Goal: Task Accomplishment & Management: Complete application form

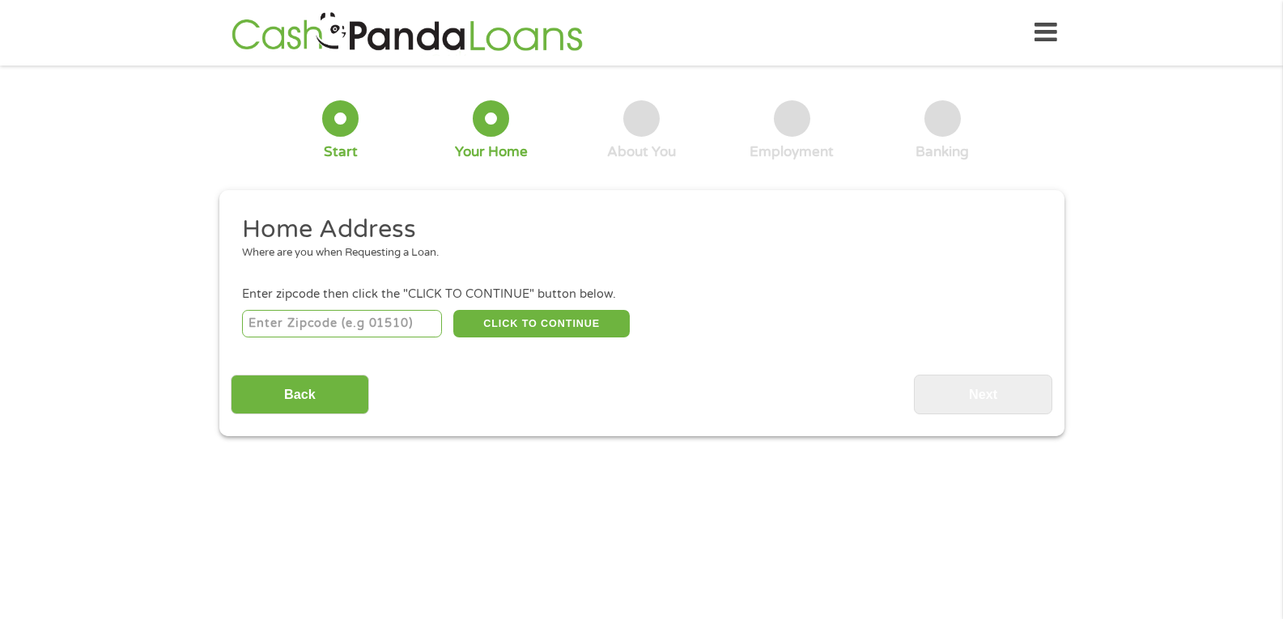
click at [312, 317] on input "number" at bounding box center [342, 324] width 200 height 28
type input "34759"
click at [550, 319] on button "CLICK TO CONTINUE" at bounding box center [541, 324] width 176 height 28
type input "34759"
type input "Kissimmee"
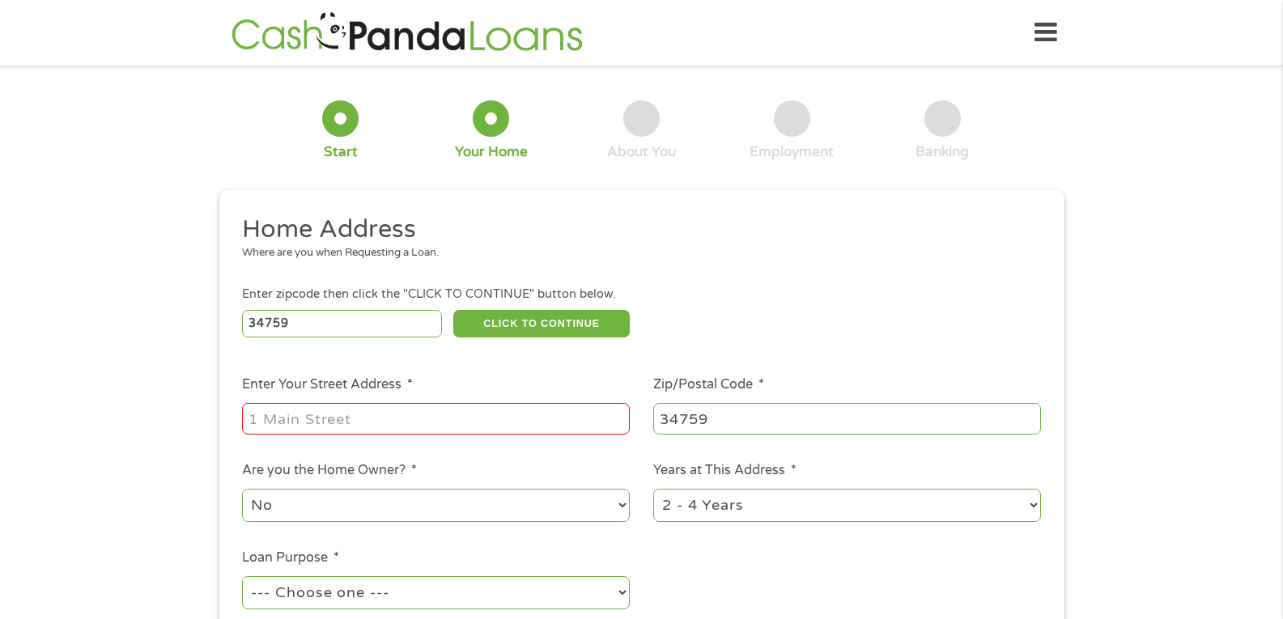
click at [399, 420] on input "Enter Your Street Address *" at bounding box center [436, 418] width 388 height 31
type input "408 Ball Ct"
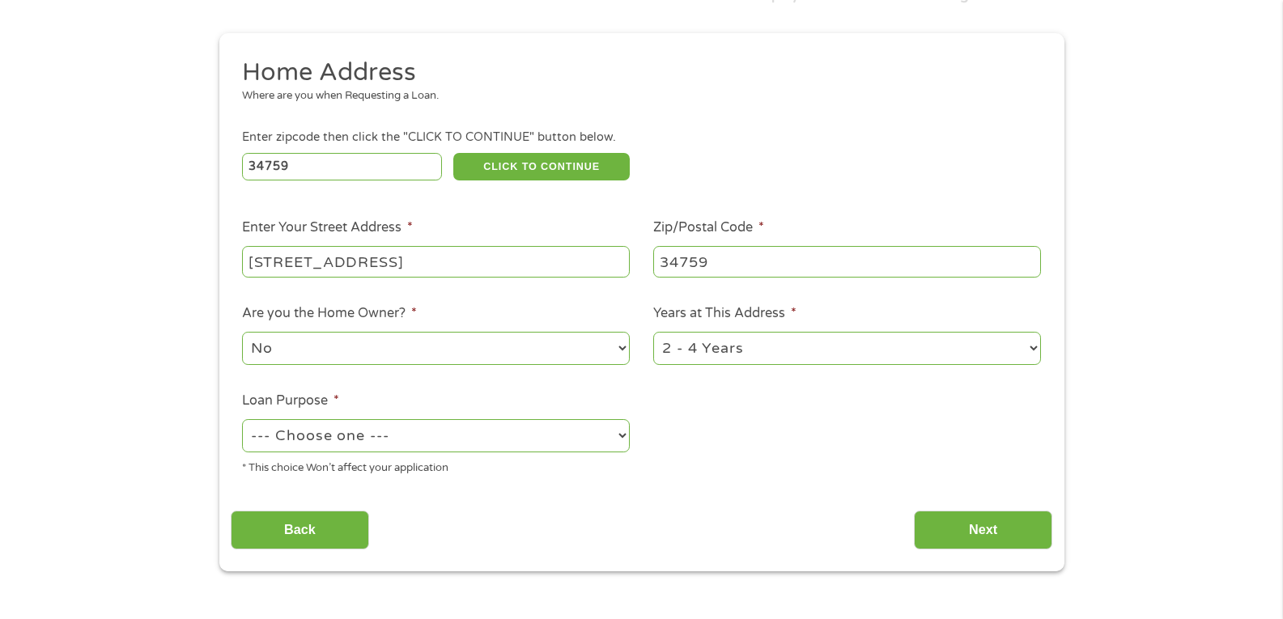
scroll to position [162, 0]
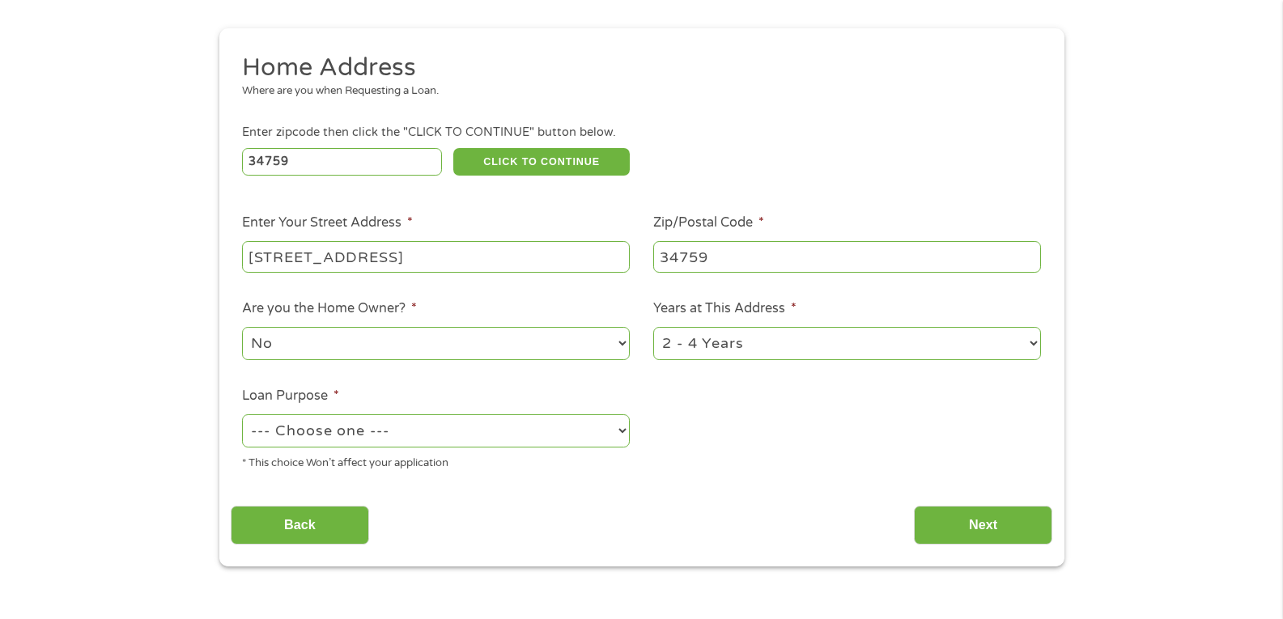
click at [383, 435] on select "--- Choose one --- Pay Bills Debt Consolidation Home Improvement Major Purchase…" at bounding box center [436, 430] width 388 height 33
select select "paybills"
click at [242, 414] on select "--- Choose one --- Pay Bills Debt Consolidation Home Improvement Major Purchase…" at bounding box center [436, 430] width 388 height 33
click at [1035, 342] on select "1 Year or less 1 - 2 Years 2 - 4 Years Over 4 Years" at bounding box center [847, 343] width 388 height 33
select select "12months"
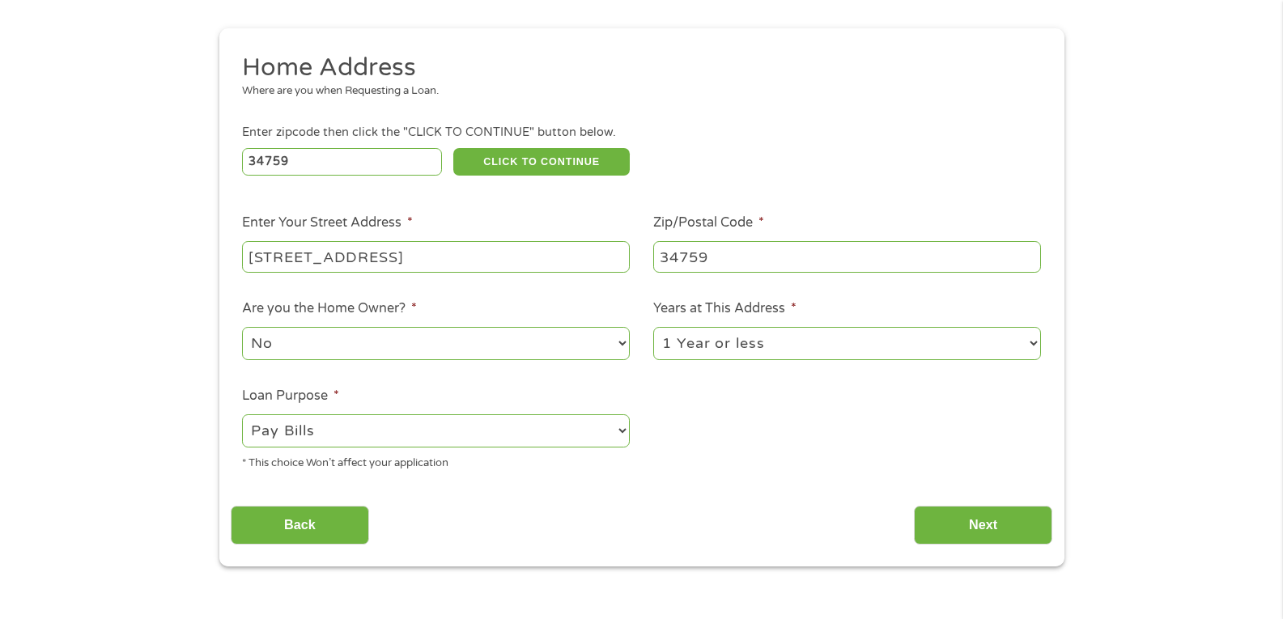
click at [653, 327] on select "1 Year or less 1 - 2 Years 2 - 4 Years Over 4 Years" at bounding box center [847, 343] width 388 height 33
click at [972, 525] on input "Next" at bounding box center [983, 526] width 138 height 40
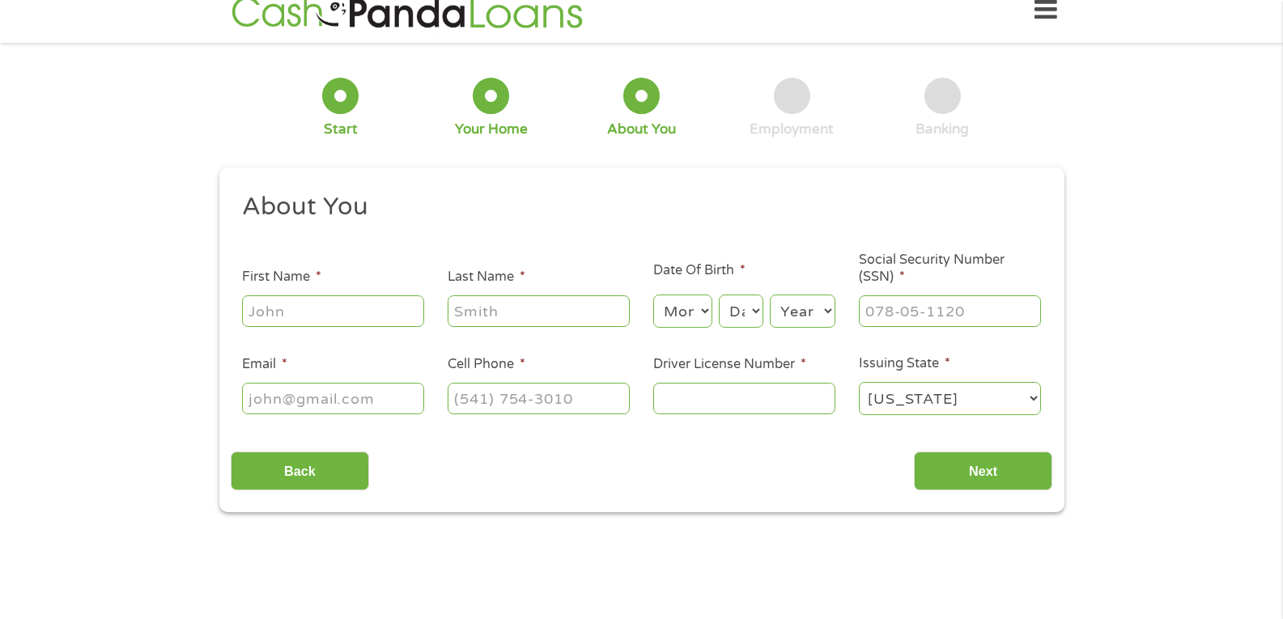
scroll to position [0, 0]
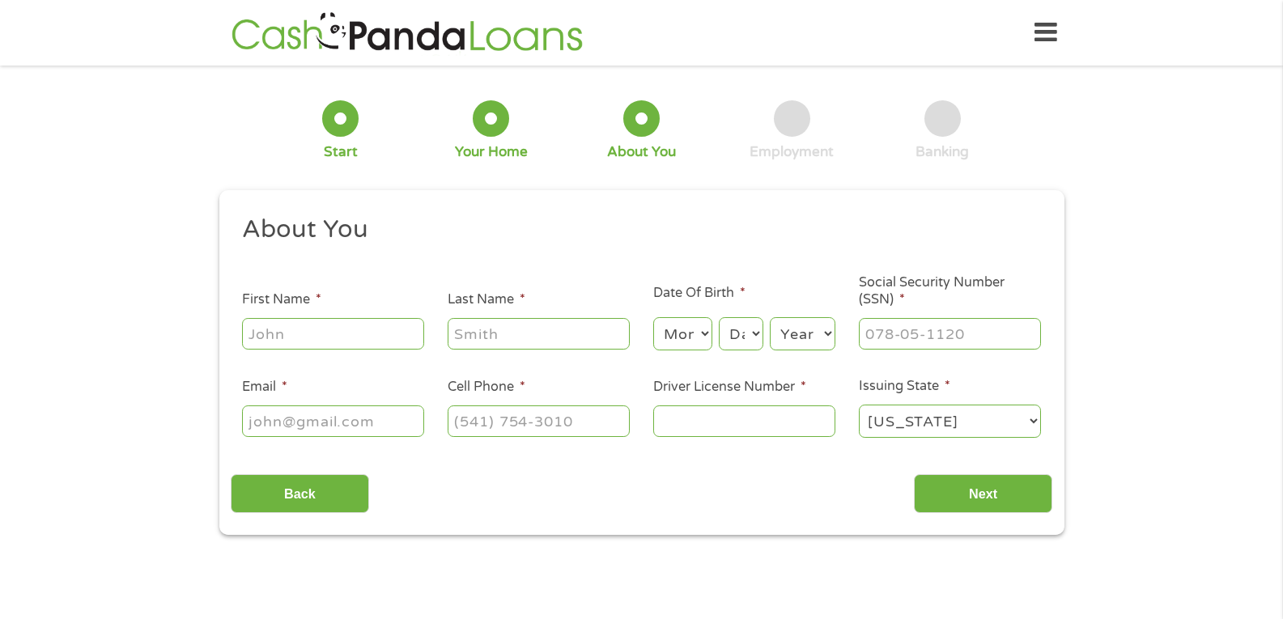
click at [337, 328] on input "First Name *" at bounding box center [333, 333] width 182 height 31
type input "Katrina"
type input "Jones"
type input "katrinajones1130@yahoo.com"
click at [608, 418] on input "(407) 947-7570" at bounding box center [539, 420] width 182 height 31
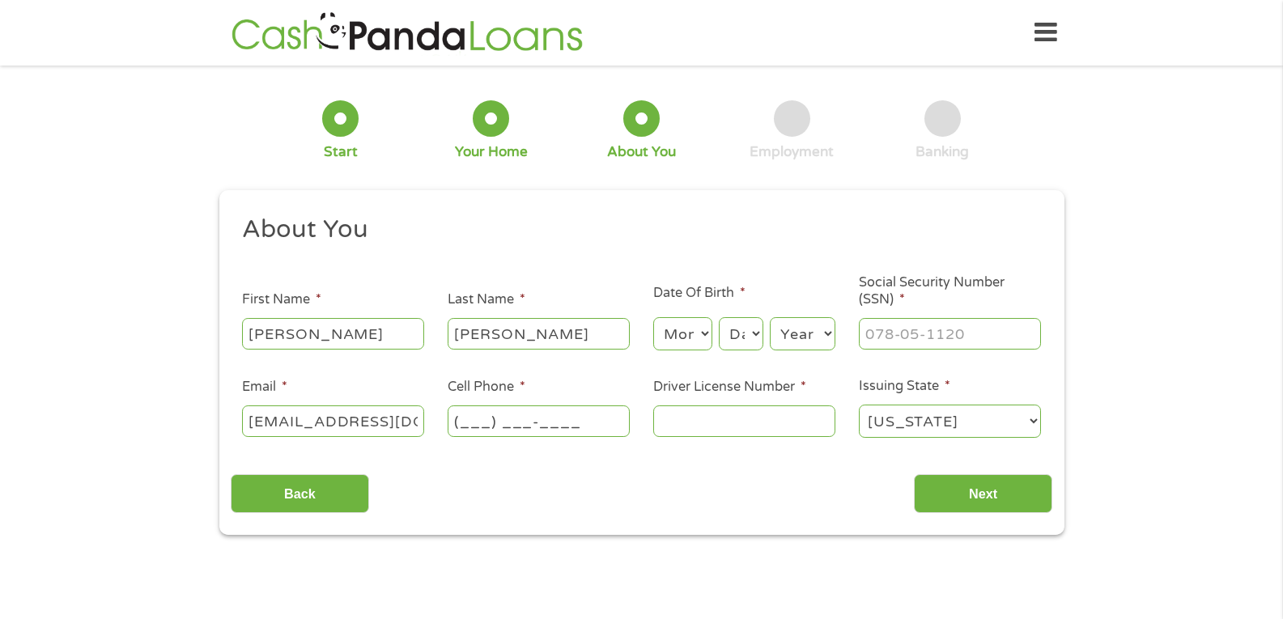
click at [543, 420] on input "(___) ___-____" at bounding box center [539, 420] width 182 height 31
type input "(689) 331-7823"
click at [718, 423] on input "Driver License Number *" at bounding box center [744, 420] width 182 height 31
click at [695, 324] on select "Month 1 2 3 4 5 6 7 8 9 10 11 12" at bounding box center [682, 333] width 59 height 33
select select "8"
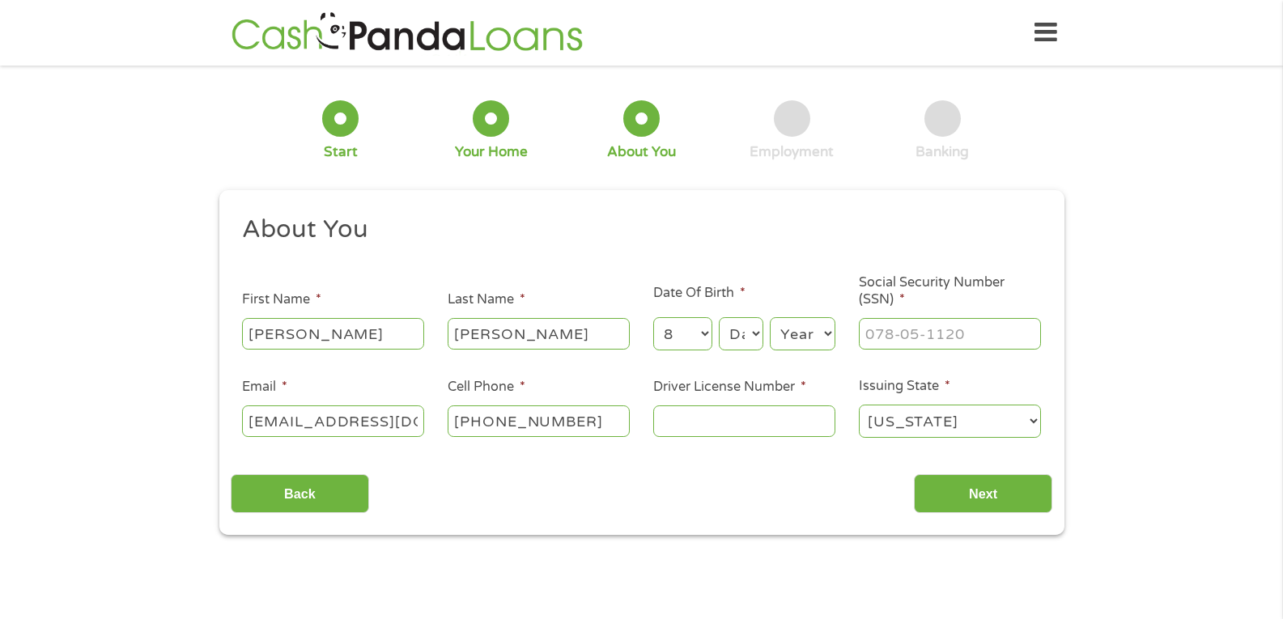
click at [653, 317] on select "Month 1 2 3 4 5 6 7 8 9 10 11 12" at bounding box center [682, 333] width 59 height 33
click at [748, 334] on select "Day 1 2 3 4 5 6 7 8 9 10 11 12 13 14 15 16 17 18 19 20 21 22 23 24 25 26 27 28 …" at bounding box center [741, 333] width 44 height 33
select select "19"
click at [719, 317] on select "Day 1 2 3 4 5 6 7 8 9 10 11 12 13 14 15 16 17 18 19 20 21 22 23 24 25 26 27 28 …" at bounding box center [741, 333] width 44 height 33
click at [817, 333] on select "Year 2007 2006 2005 2004 2003 2002 2001 2000 1999 1998 1997 1996 1995 1994 1993…" at bounding box center [803, 333] width 66 height 33
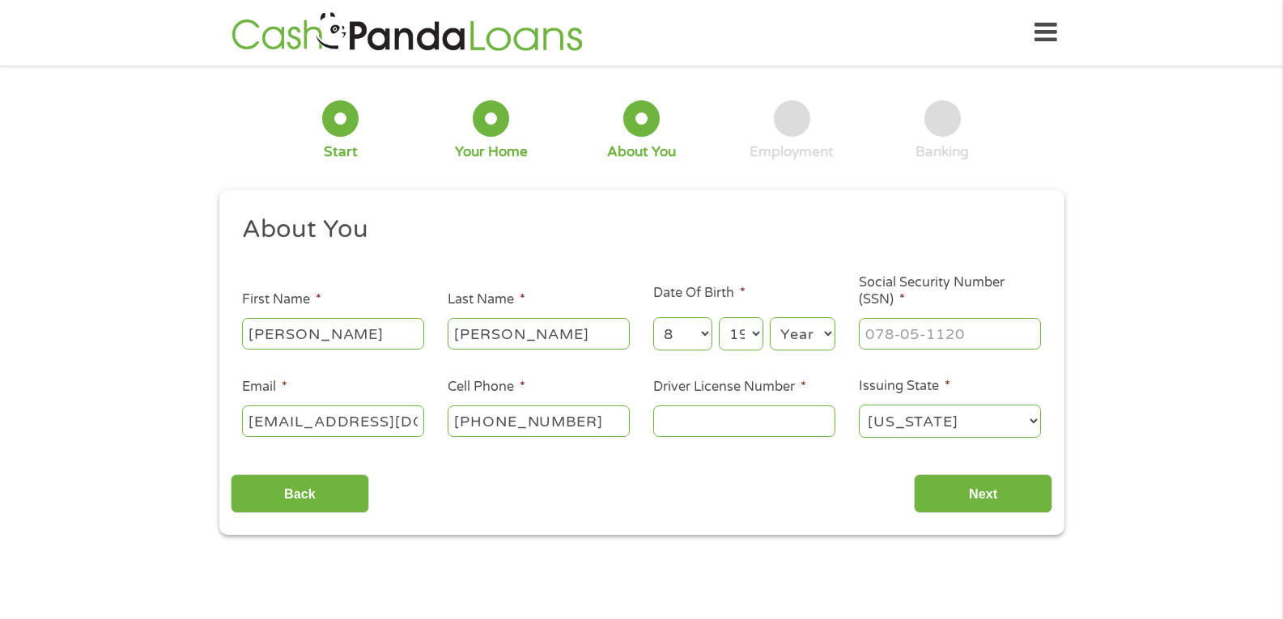
select select "1973"
click at [770, 317] on select "Year 2007 2006 2005 2004 2003 2002 2001 2000 1999 1998 1997 1996 1995 1994 1993…" at bounding box center [803, 333] width 66 height 33
click at [922, 337] on input "___-__-____" at bounding box center [950, 333] width 182 height 31
type input "264-83-3496"
click at [749, 415] on input "Driver License Number *" at bounding box center [744, 420] width 182 height 31
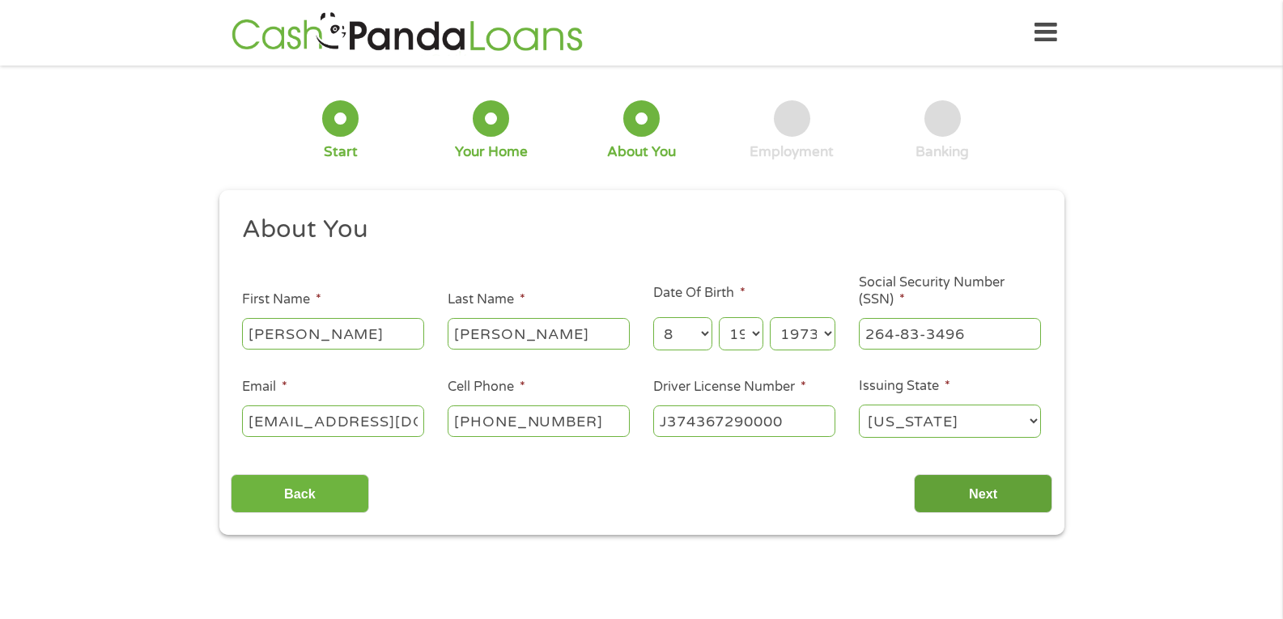
type input "J374367290000"
click at [1001, 494] on input "Next" at bounding box center [983, 494] width 138 height 40
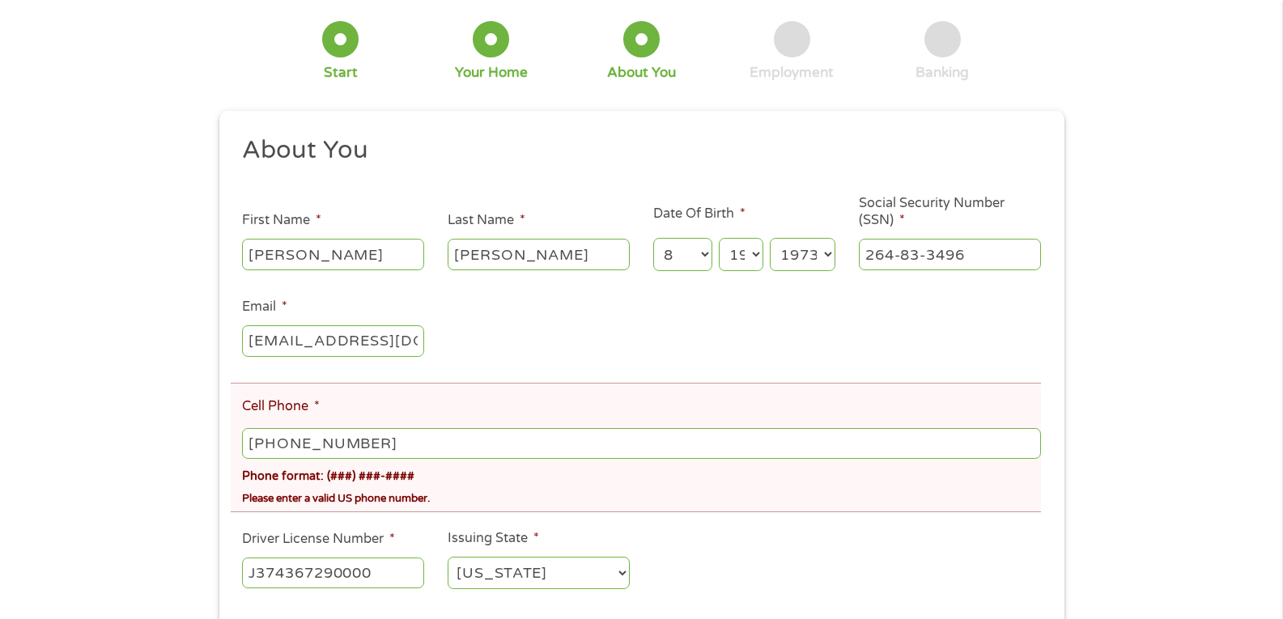
scroll to position [162, 0]
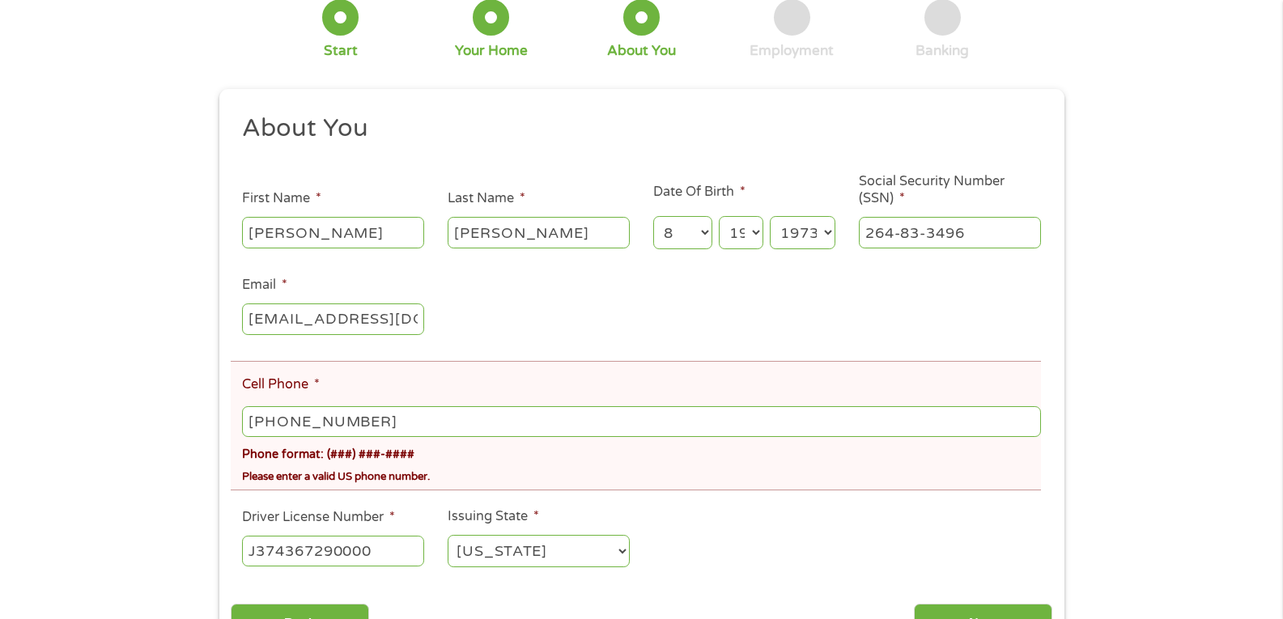
click at [376, 422] on input "(689) 331-7823" at bounding box center [641, 421] width 798 height 31
type input "(407) 947-7570"
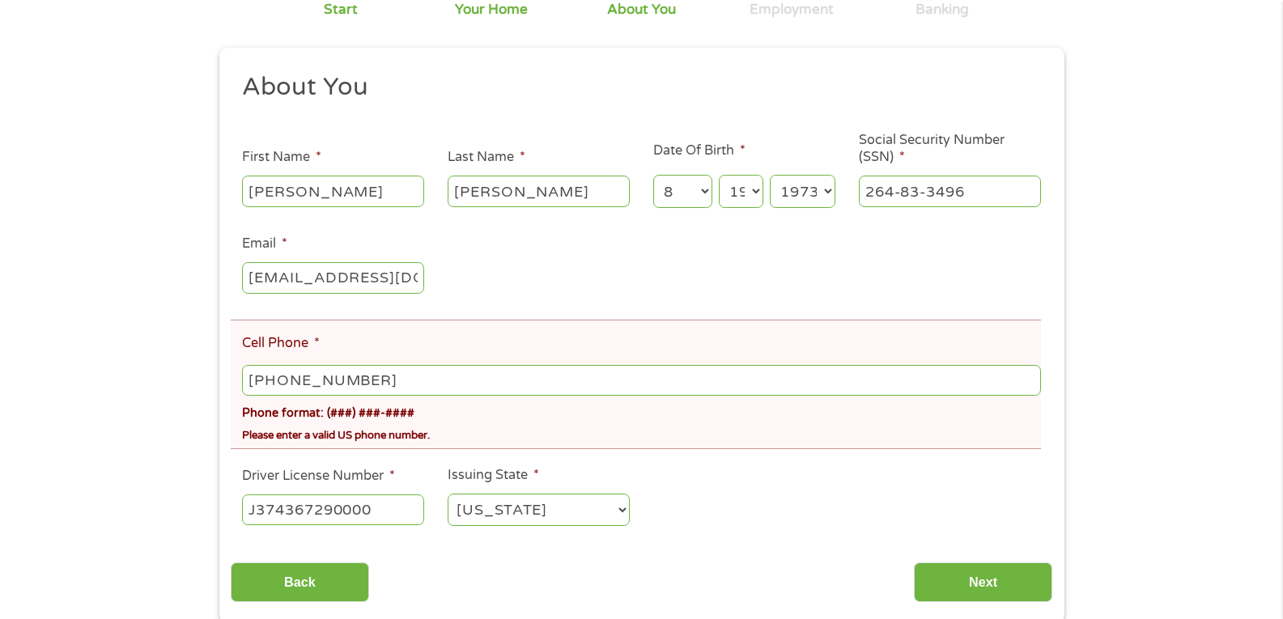
scroll to position [243, 0]
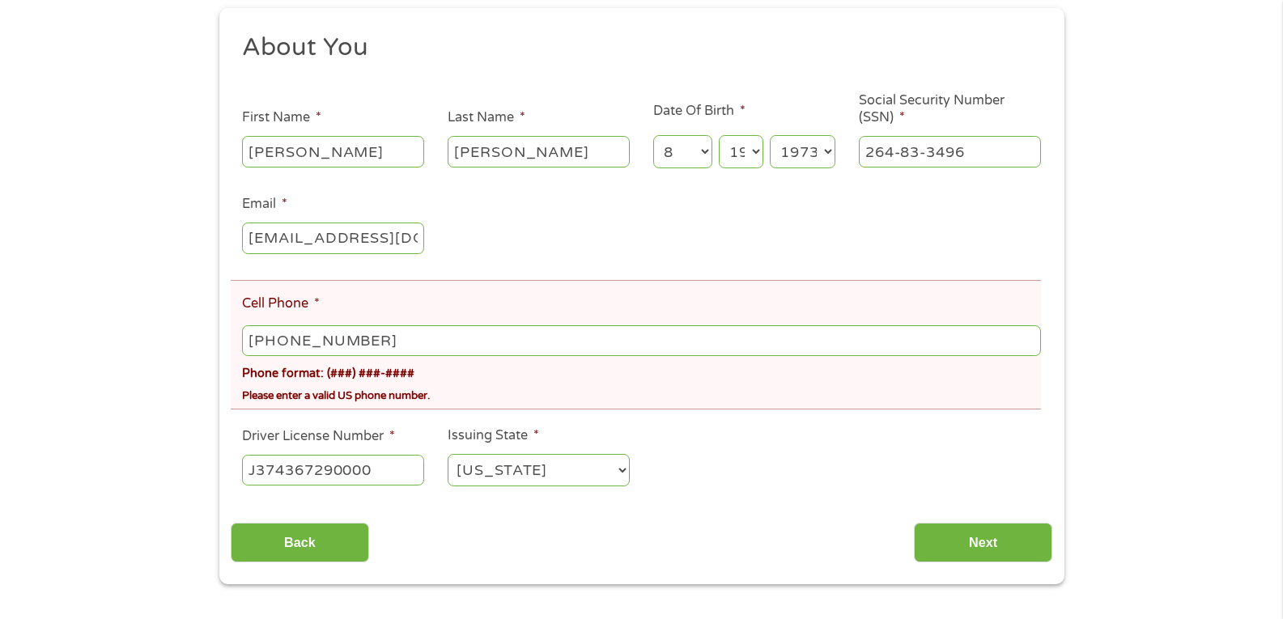
click at [550, 468] on select "Alabama Alaska Arizona Arkansas California Colorado Connecticut Delaware Distri…" at bounding box center [539, 470] width 182 height 33
click at [693, 528] on div "Back Next" at bounding box center [641, 536] width 821 height 51
click at [940, 534] on input "Next" at bounding box center [983, 543] width 138 height 40
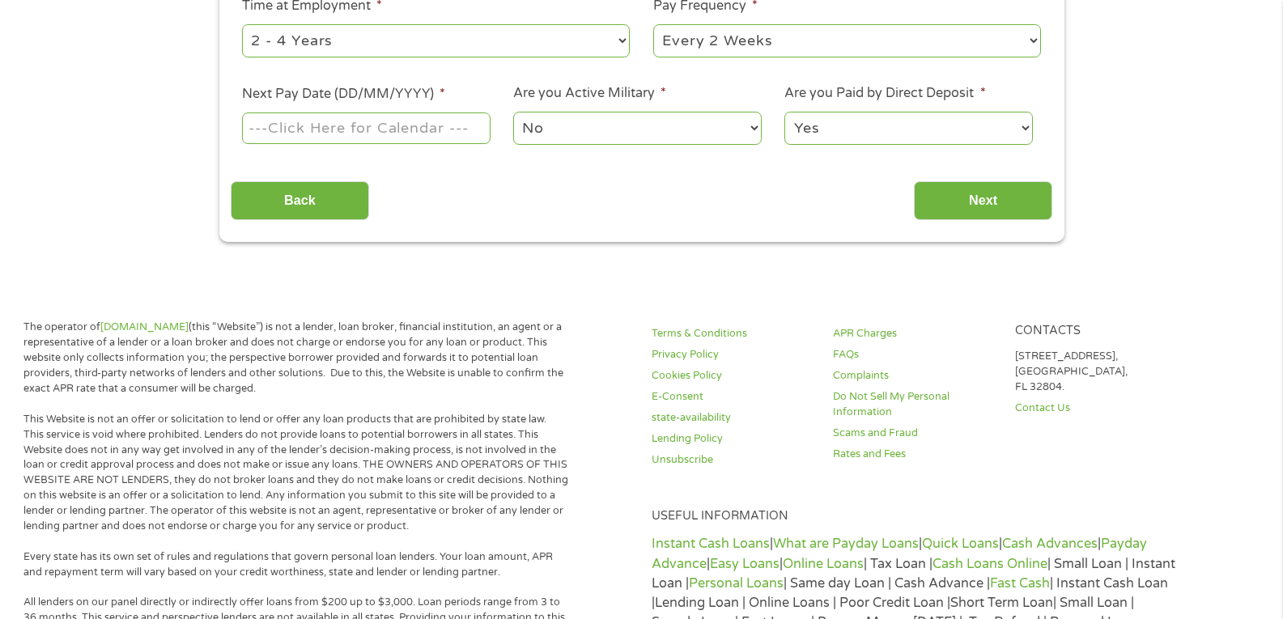
scroll to position [486, 0]
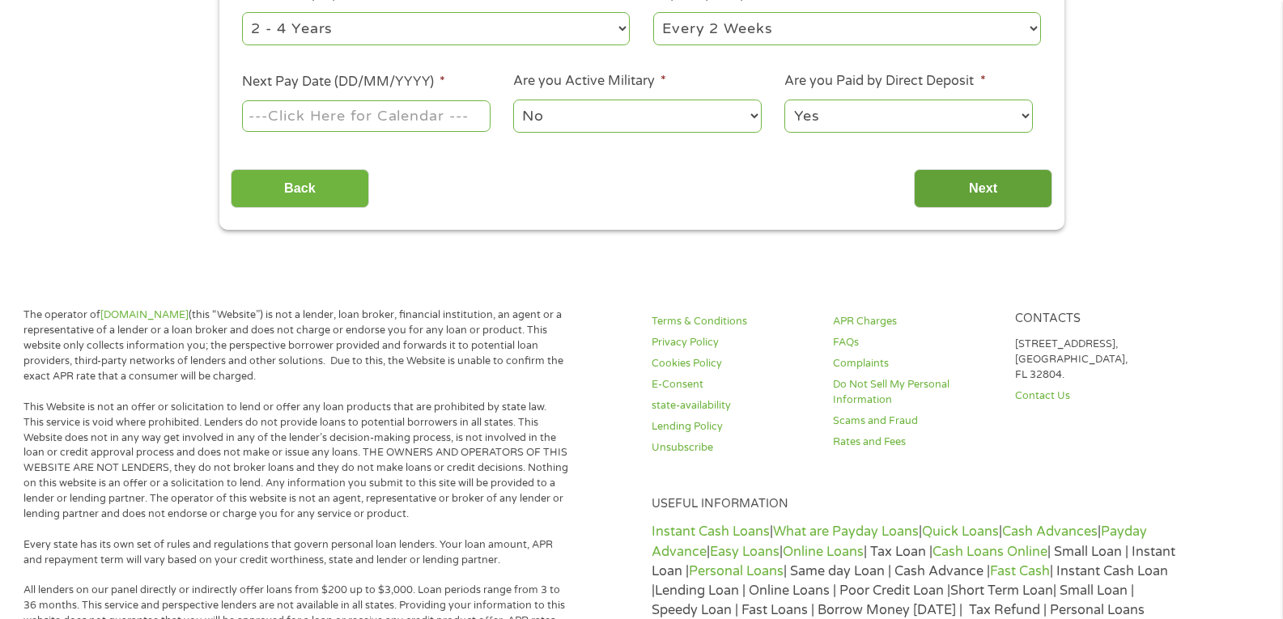
click at [980, 186] on input "Next" at bounding box center [983, 189] width 138 height 40
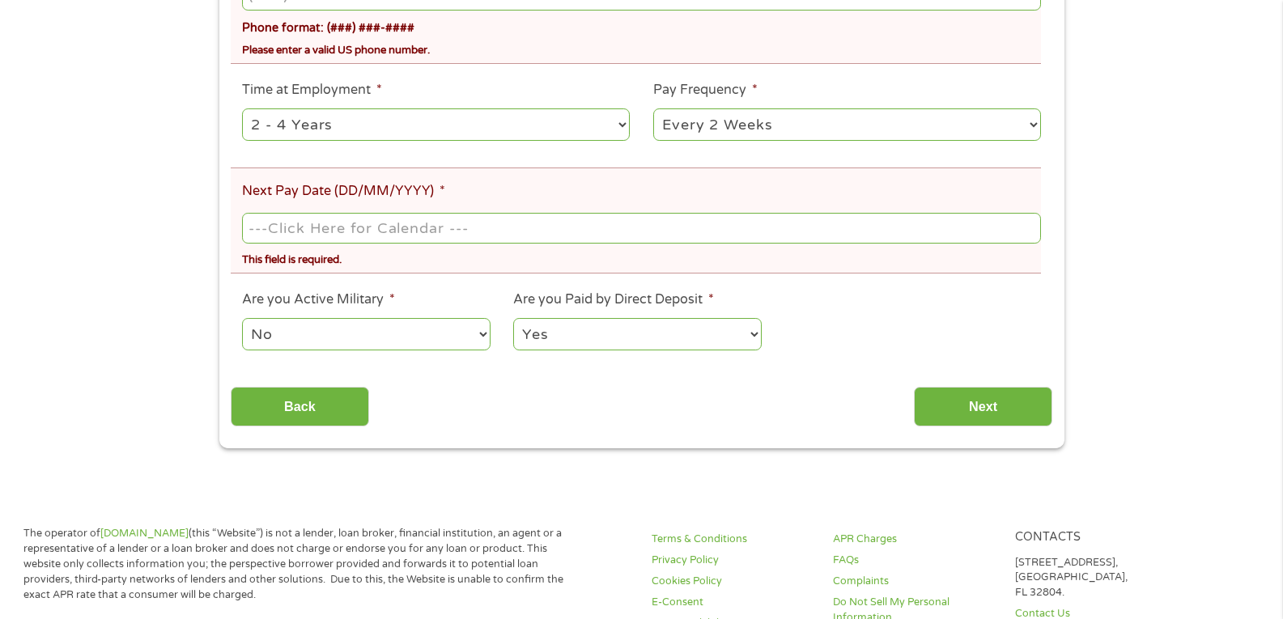
scroll to position [890, 0]
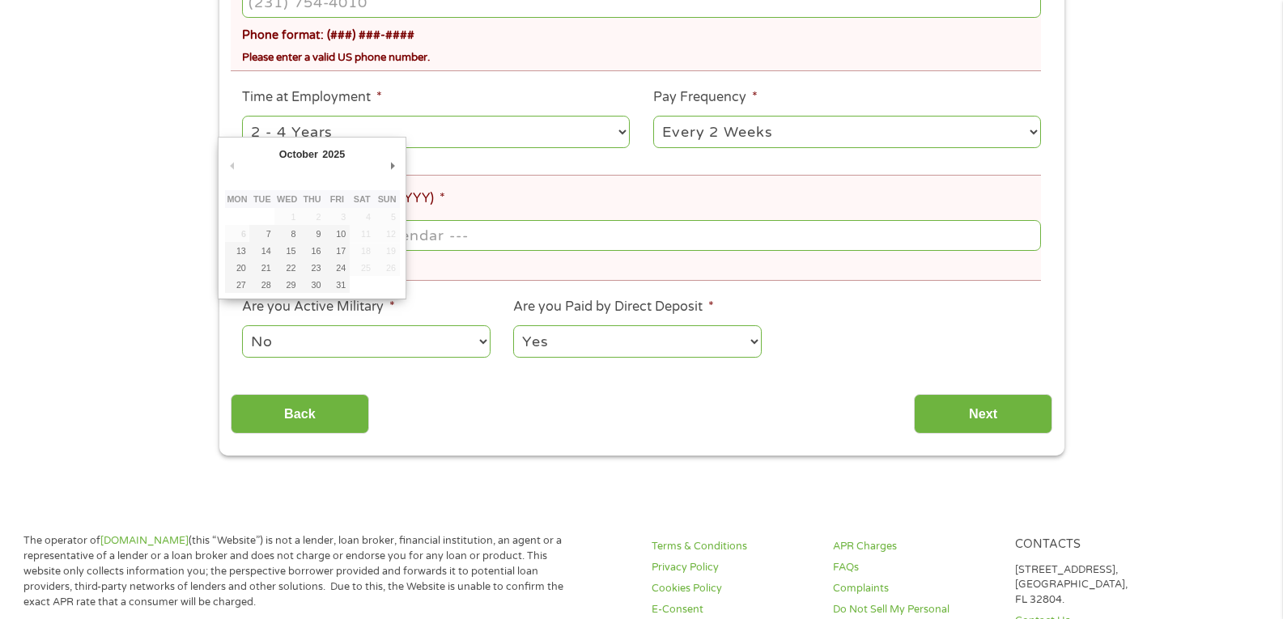
click at [279, 223] on body "Home Get Loan Offer How it works FAQs Blog Cash Loans Quick Loans Online Loans …" at bounding box center [641, 376] width 1283 height 2532
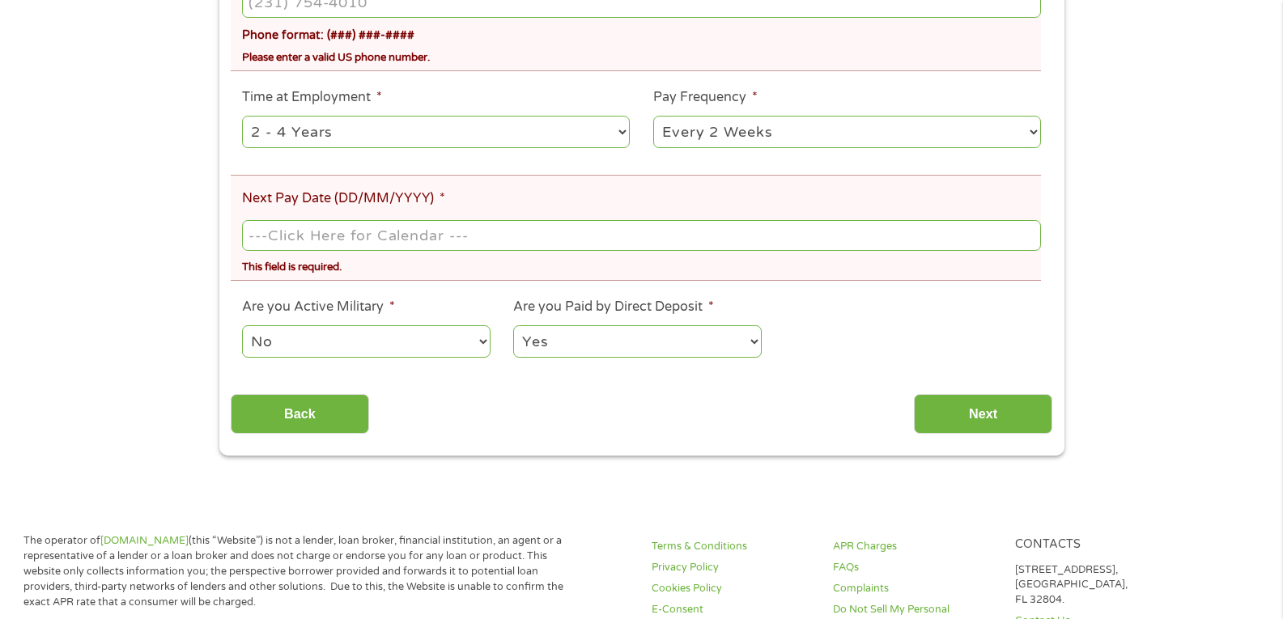
click at [308, 232] on input "Next Pay Date (DD/MM/YYYY) *" at bounding box center [641, 235] width 798 height 31
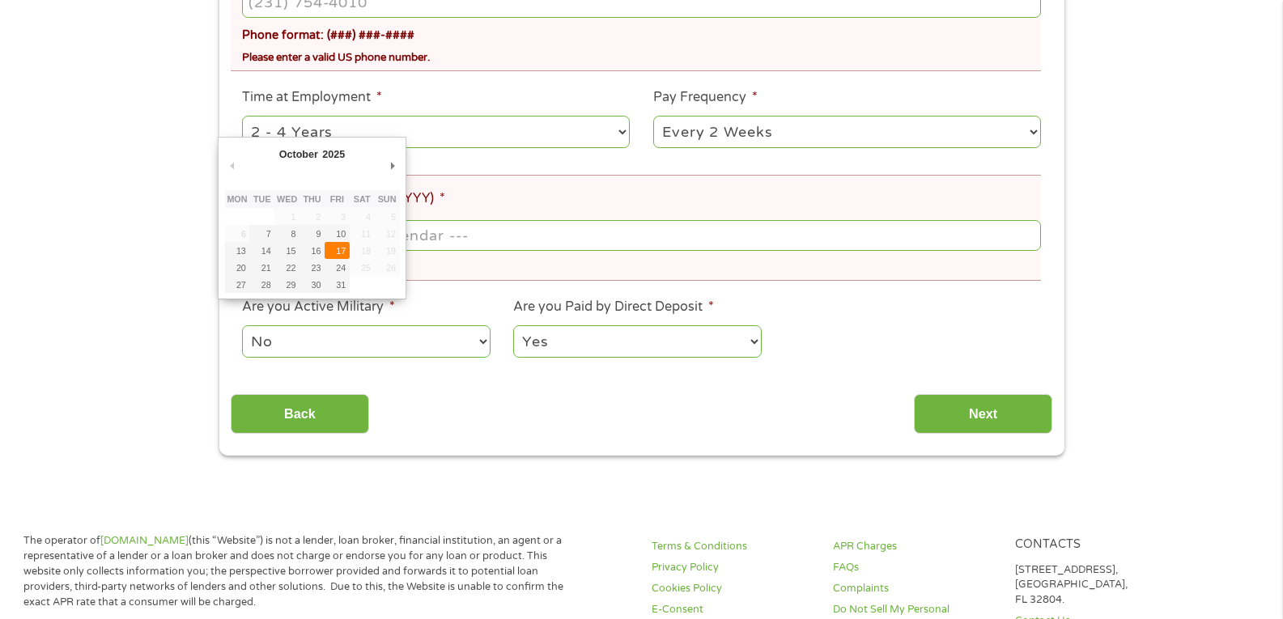
type input "17/10/2025"
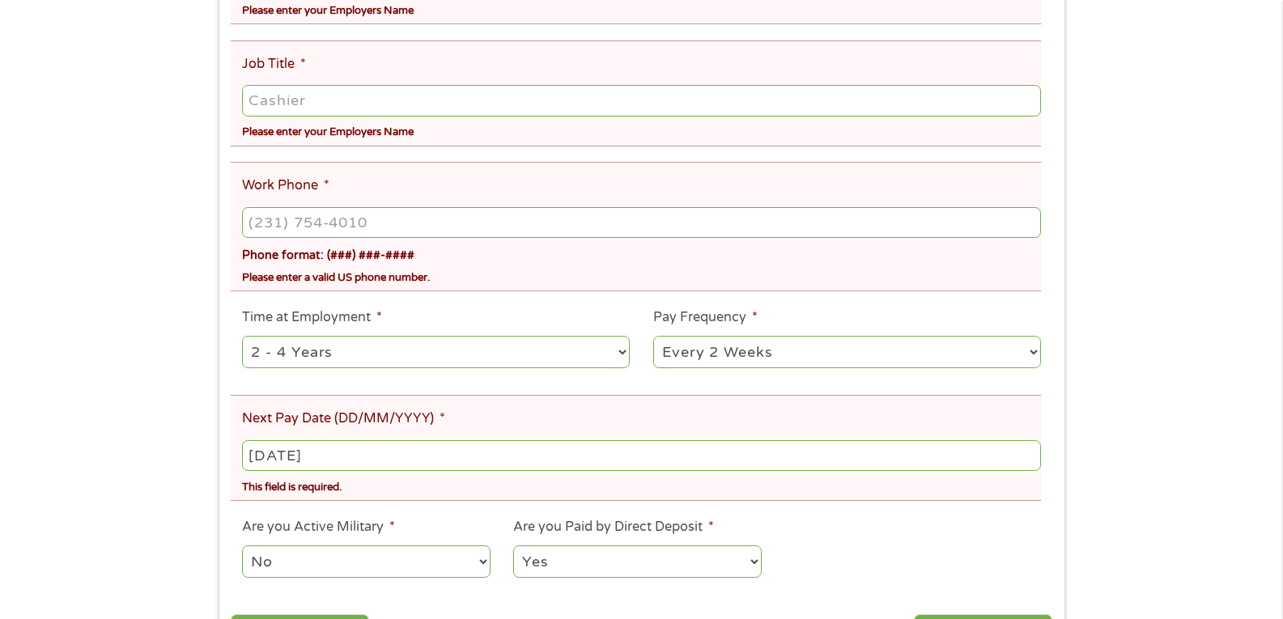
scroll to position [647, 0]
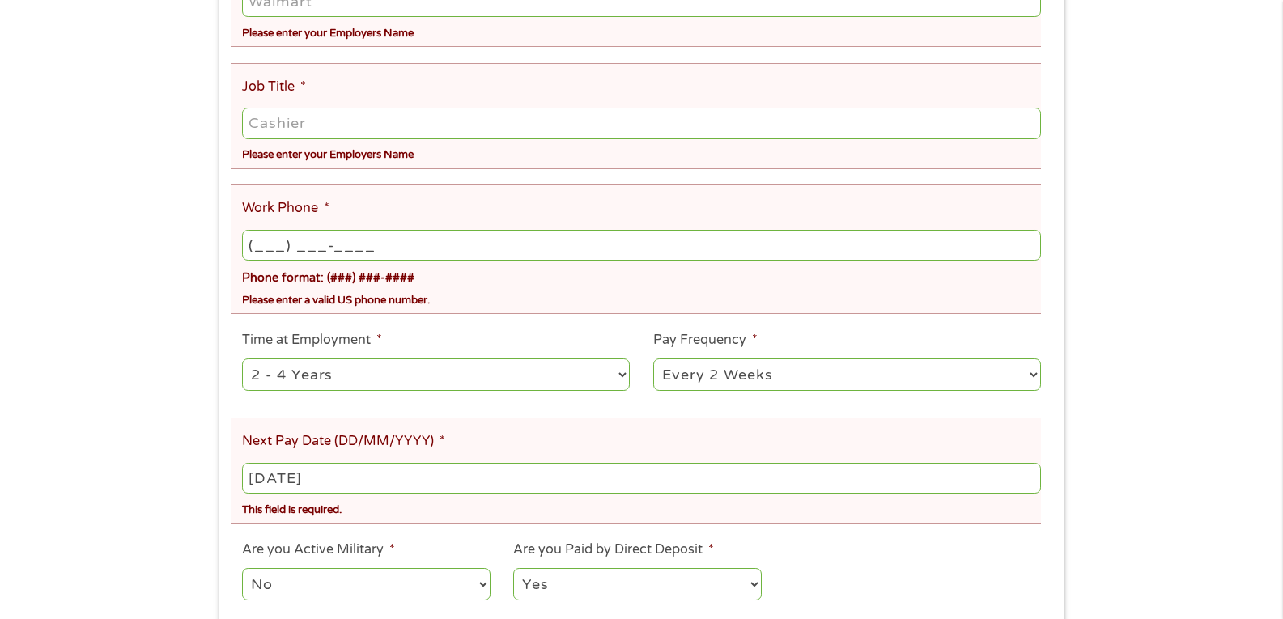
click at [291, 238] on input "(___) ___-____" at bounding box center [641, 245] width 798 height 31
click at [264, 244] on input "(___) ___-____" at bounding box center [641, 245] width 798 height 31
type input "(_40) 782-6705"
click at [45, 435] on div "There was a problem with your submission. Please review the fields below. 1 Sta…" at bounding box center [641, 63] width 1283 height 1268
click at [316, 123] on input "Job Title *" at bounding box center [641, 123] width 798 height 31
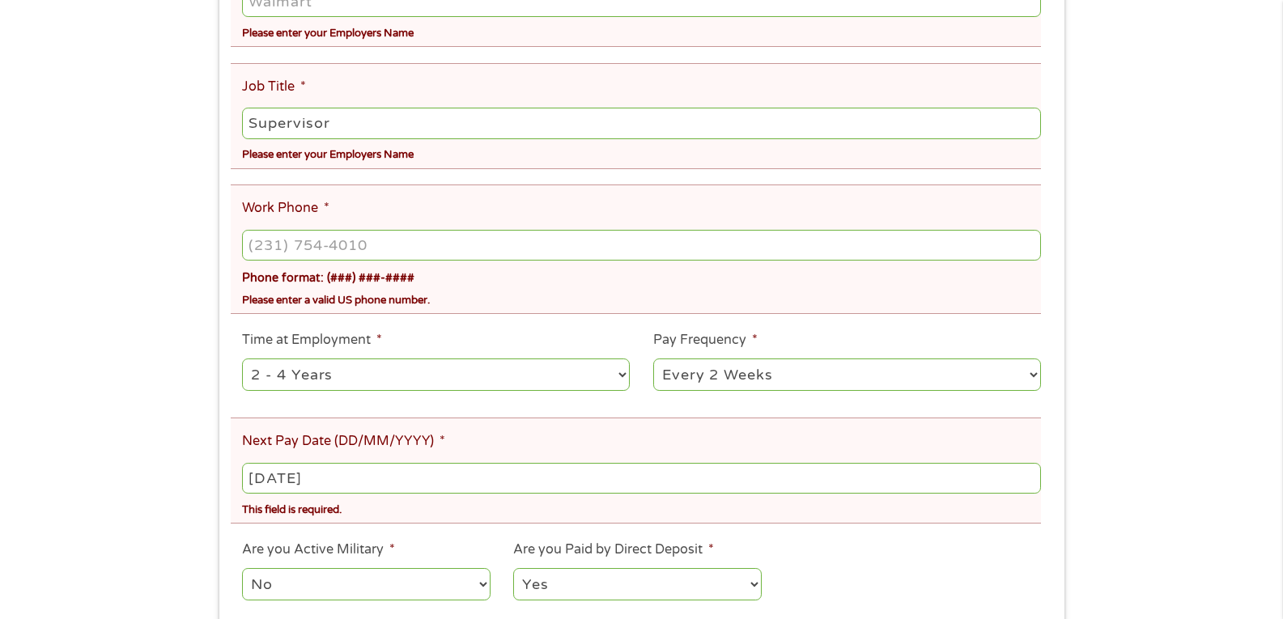
type input "Supervisor"
click at [301, 244] on input "(___) ___-____" at bounding box center [641, 245] width 798 height 31
click at [339, 243] on input "(___) _40-7826" at bounding box center [641, 245] width 798 height 31
click at [334, 244] on input "(407) 826-____" at bounding box center [641, 245] width 798 height 31
type input "(407) 826-7054"
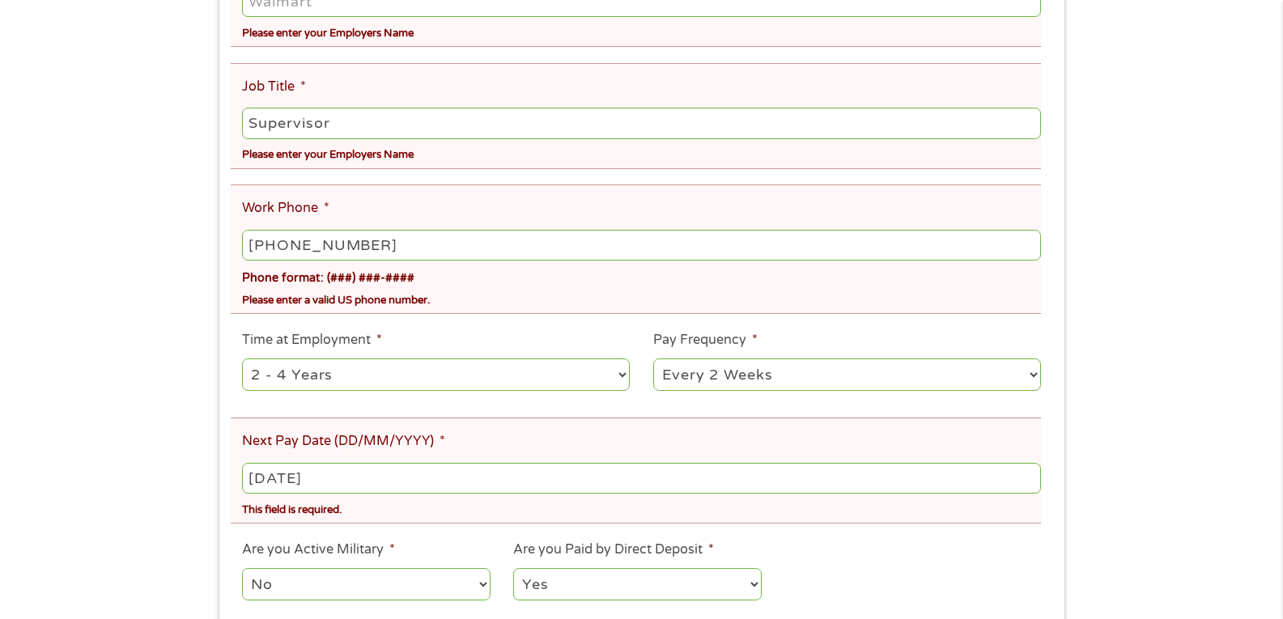
click at [611, 369] on select "--- Choose one --- 1 Year or less 1 - 2 Years 2 - 4 Years Over 4 Years" at bounding box center [436, 375] width 388 height 33
select select "60months"
click at [242, 359] on select "--- Choose one --- 1 Year or less 1 - 2 Years 2 - 4 Years Over 4 Years" at bounding box center [436, 375] width 388 height 33
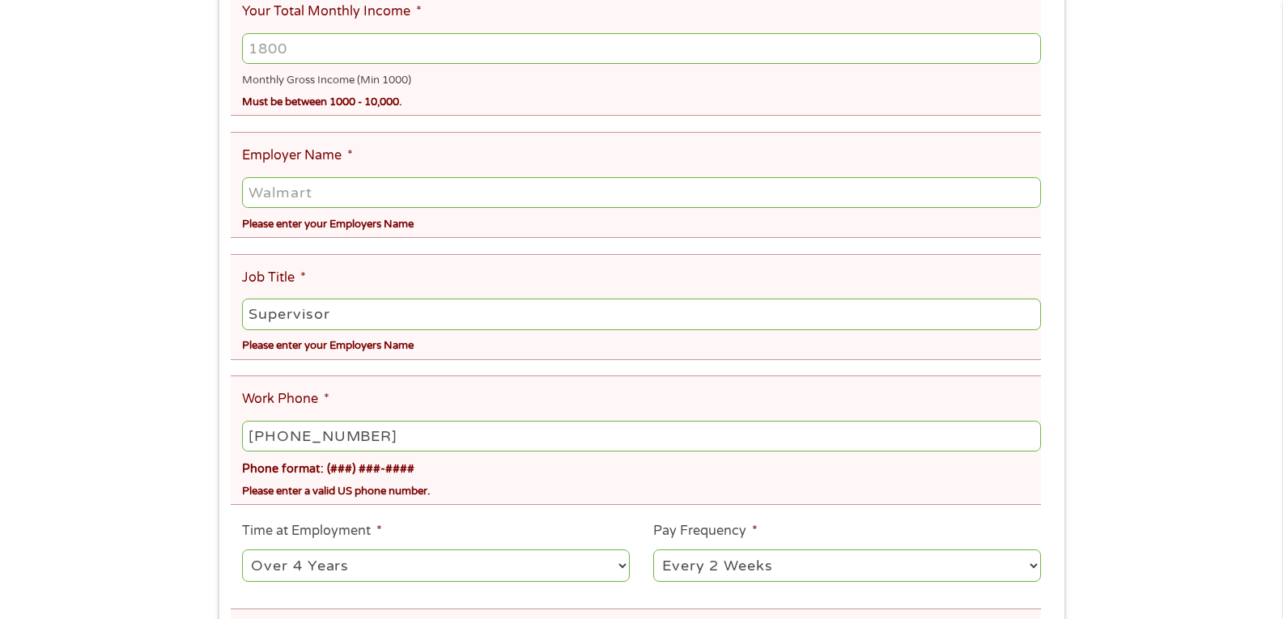
scroll to position [405, 0]
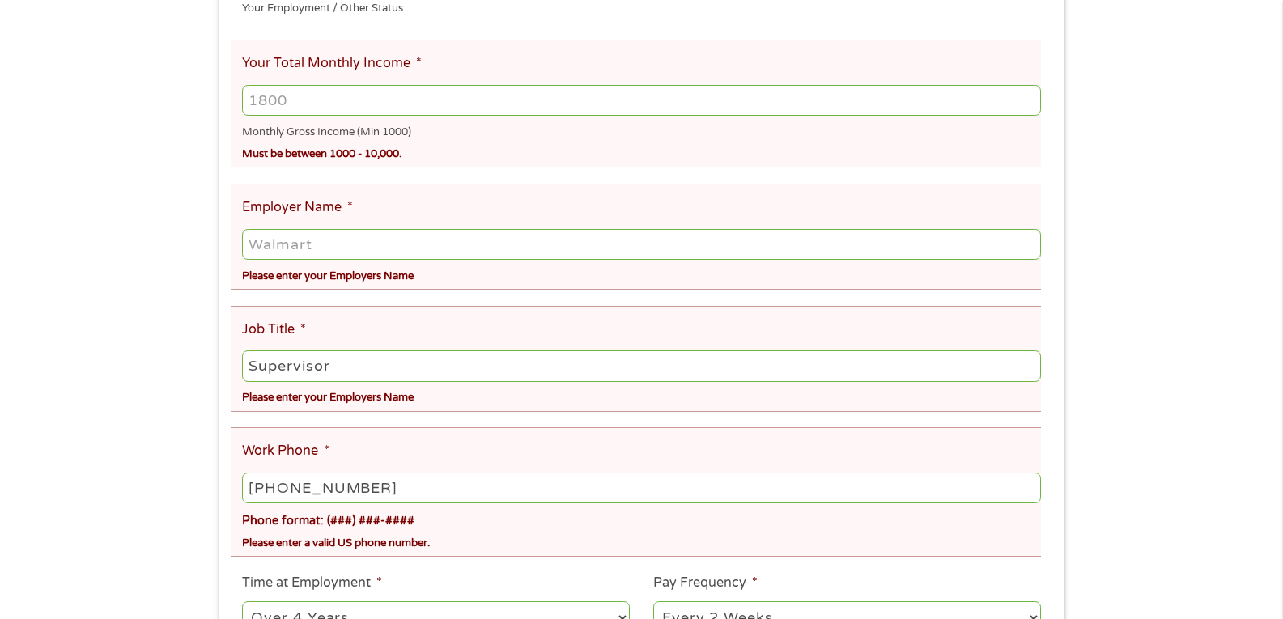
click at [270, 246] on input "Employer Name *" at bounding box center [641, 244] width 798 height 31
type input "c"
type input "Caravan Facilities Management"
click at [325, 91] on input "Your Total Monthly Income *" at bounding box center [641, 100] width 798 height 31
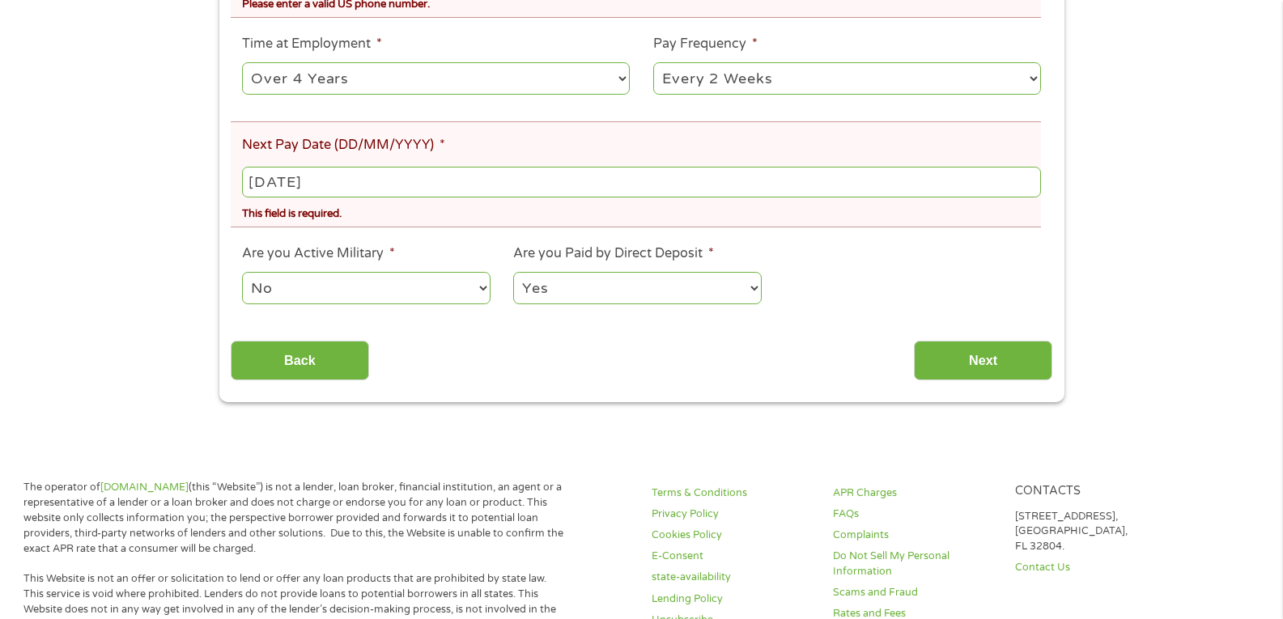
scroll to position [971, 0]
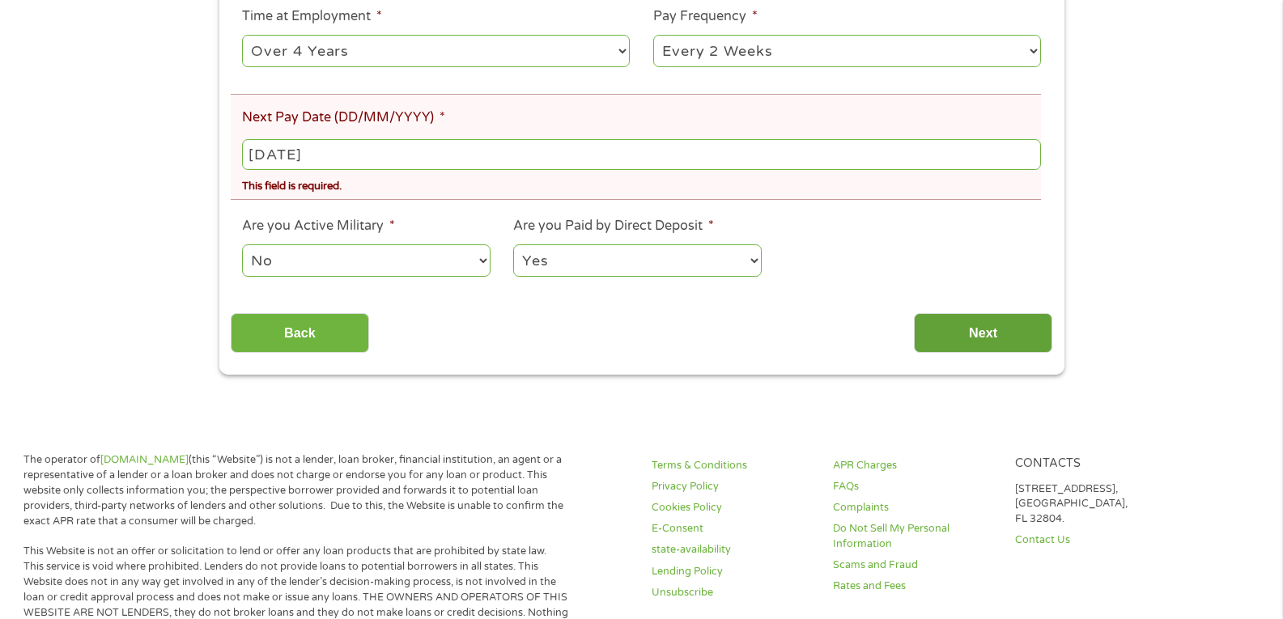
type input "3400"
click at [995, 331] on input "Next" at bounding box center [983, 333] width 138 height 40
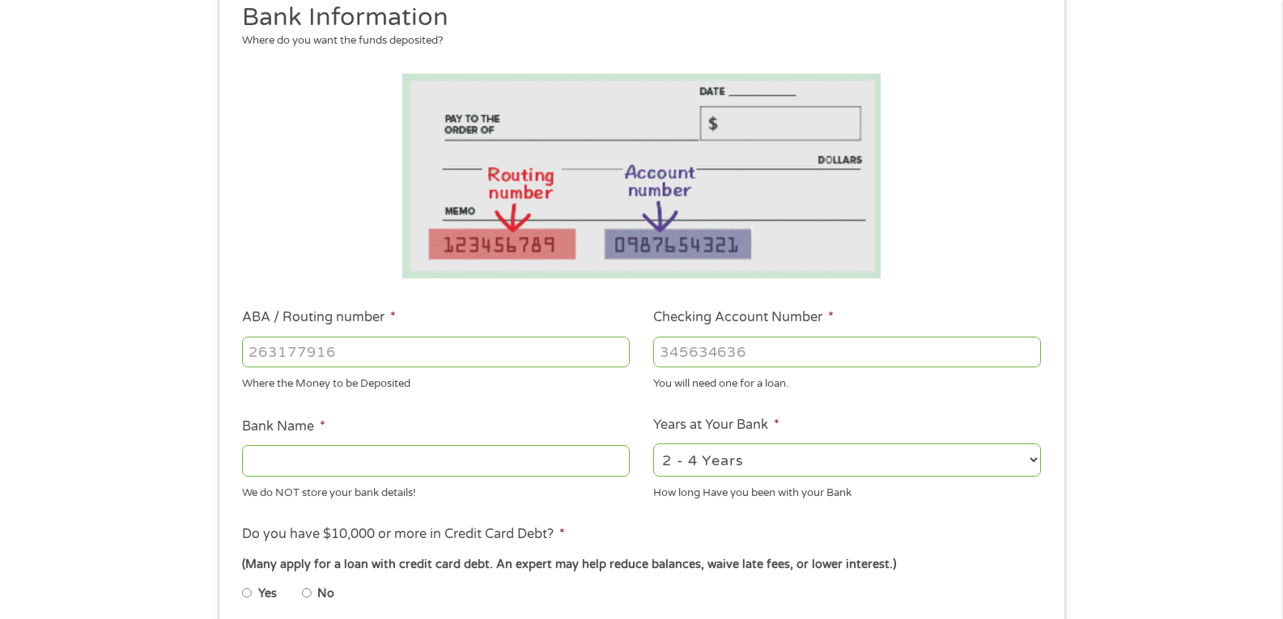
scroll to position [243, 0]
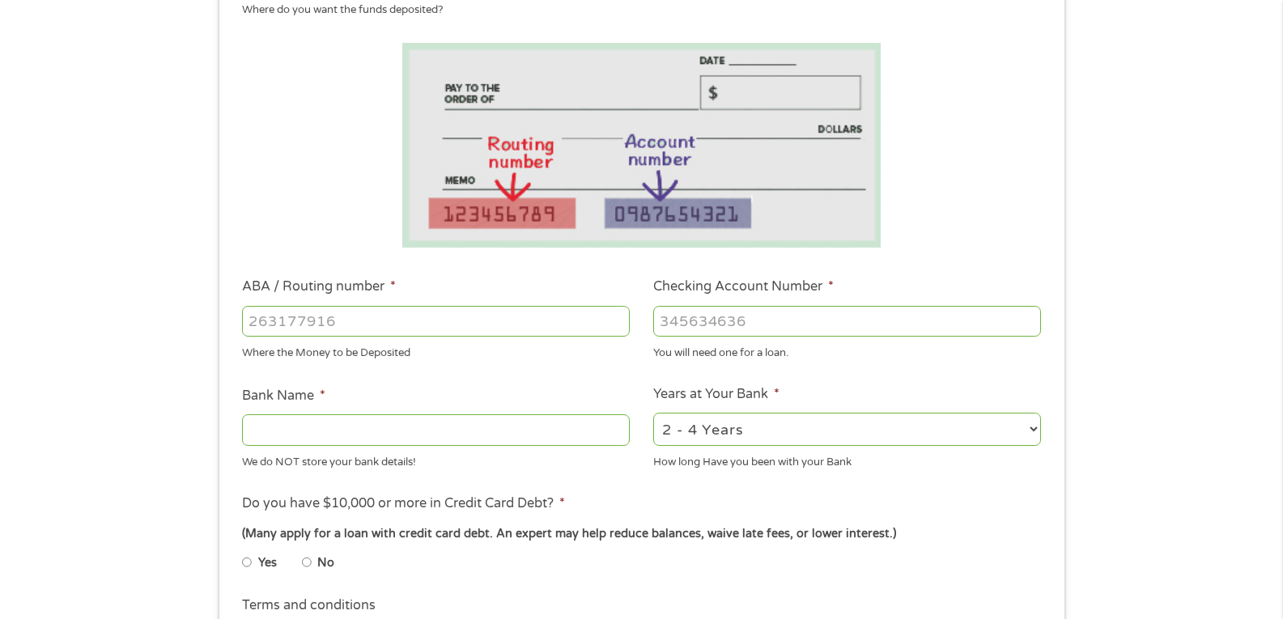
click at [355, 320] on input "ABA / Routing number *" at bounding box center [436, 321] width 388 height 31
click at [338, 433] on input "Bank Name *" at bounding box center [436, 429] width 388 height 31
type input "Chase"
click at [728, 317] on input "Checking Account Number *" at bounding box center [847, 321] width 388 height 31
type input "770505462"
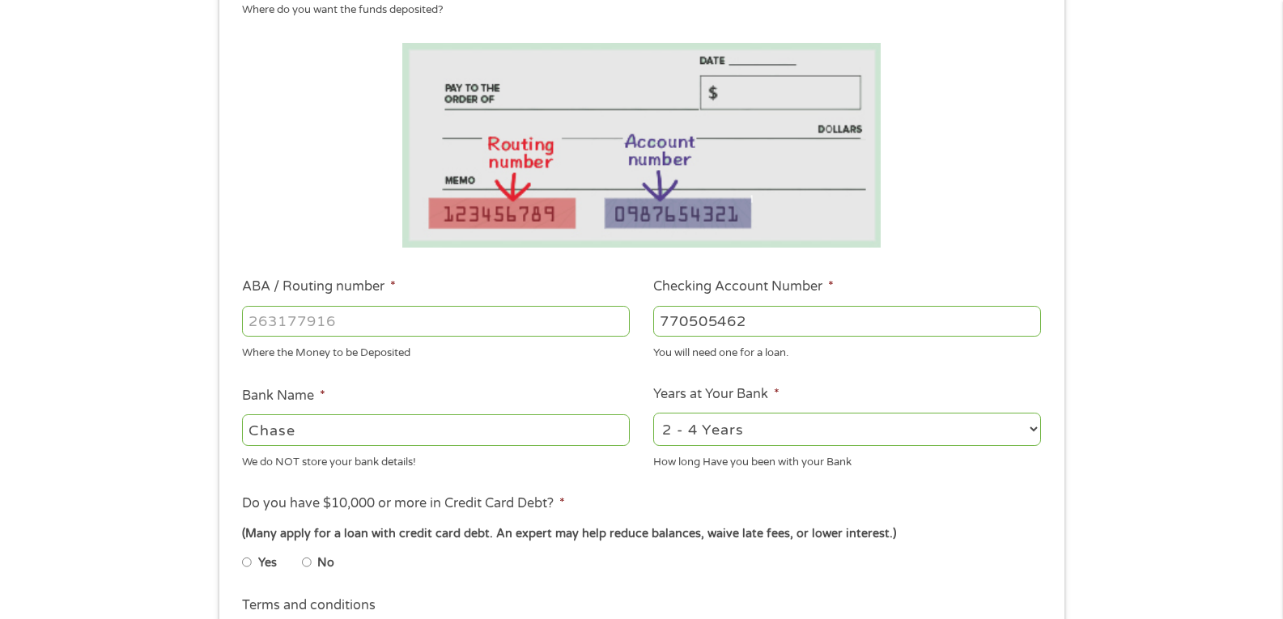
click at [310, 322] on input "ABA / Routing number *" at bounding box center [436, 321] width 388 height 31
type input "267084131"
type input "JP MORGAN CHASE BANK NA"
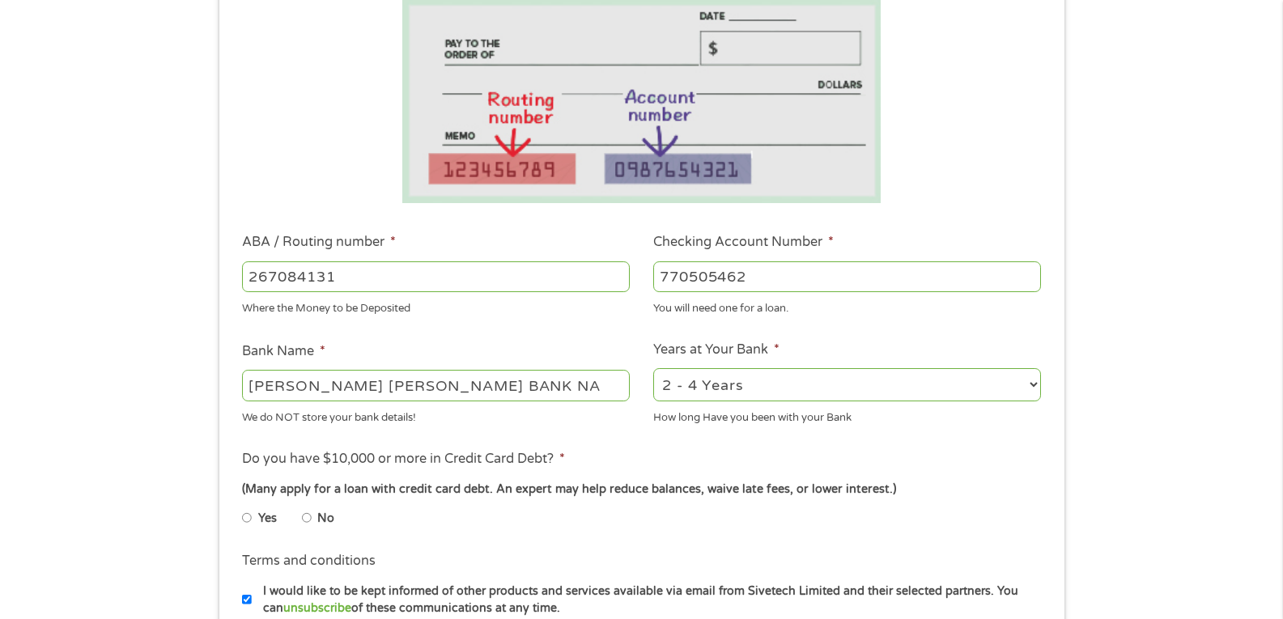
scroll to position [324, 0]
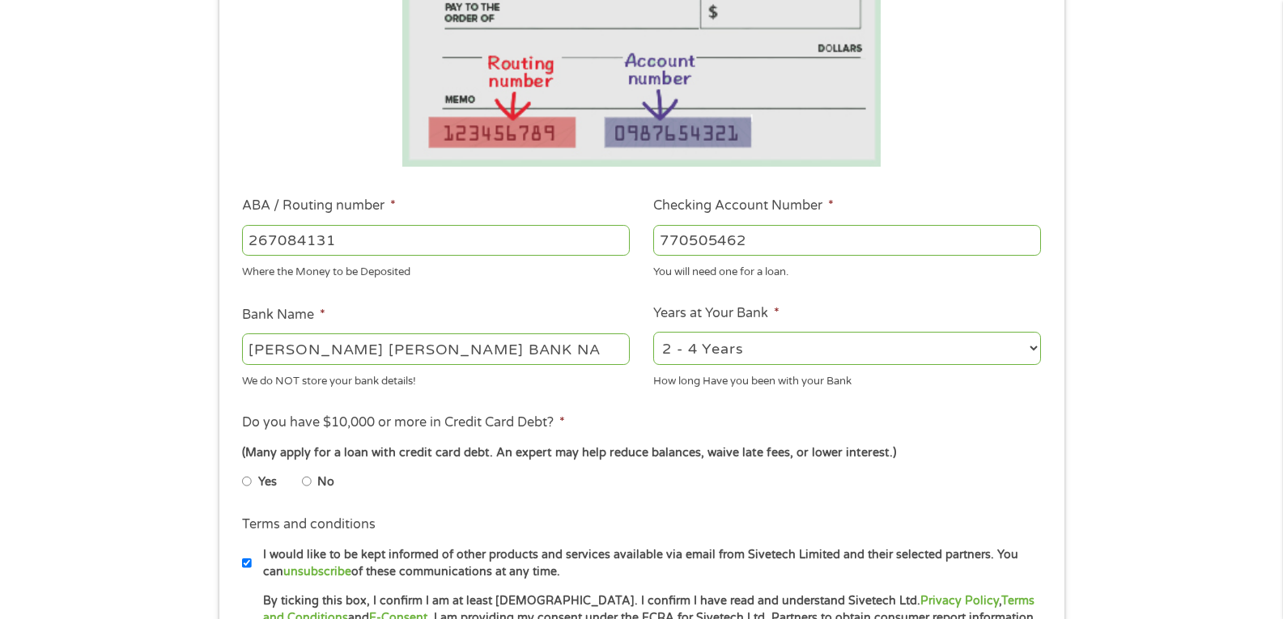
type input "267084131"
click at [304, 480] on input "No" at bounding box center [307, 482] width 10 height 26
radio input "true"
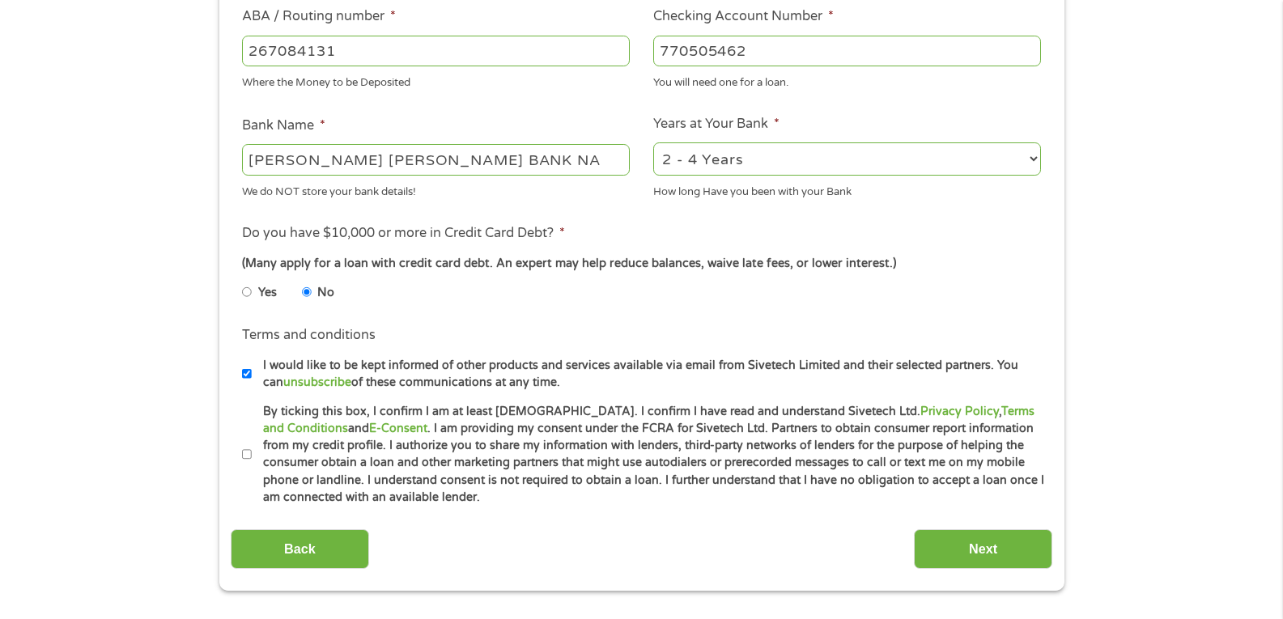
scroll to position [567, 0]
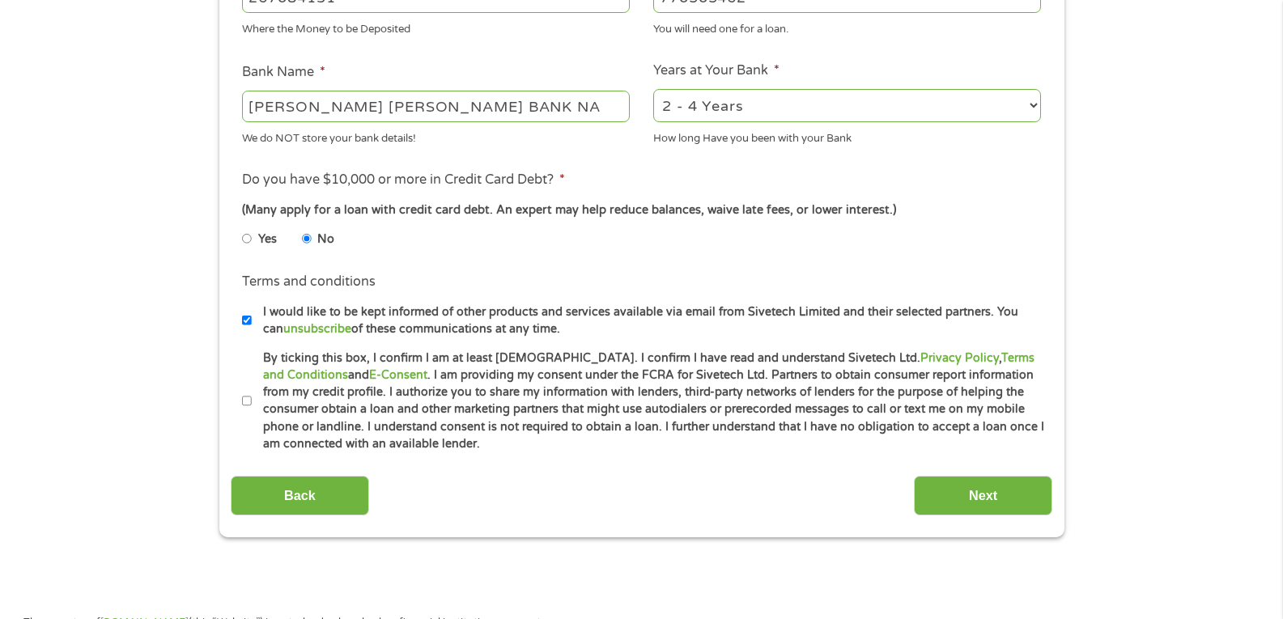
click at [248, 316] on input "I would like to be kept informed of other products and services available via e…" at bounding box center [247, 321] width 10 height 26
checkbox input "false"
click at [247, 396] on input "By ticking this box, I confirm I am at least 18 years old. I confirm I have rea…" at bounding box center [247, 401] width 10 height 26
checkbox input "true"
drag, startPoint x: 972, startPoint y: 492, endPoint x: 957, endPoint y: 494, distance: 14.8
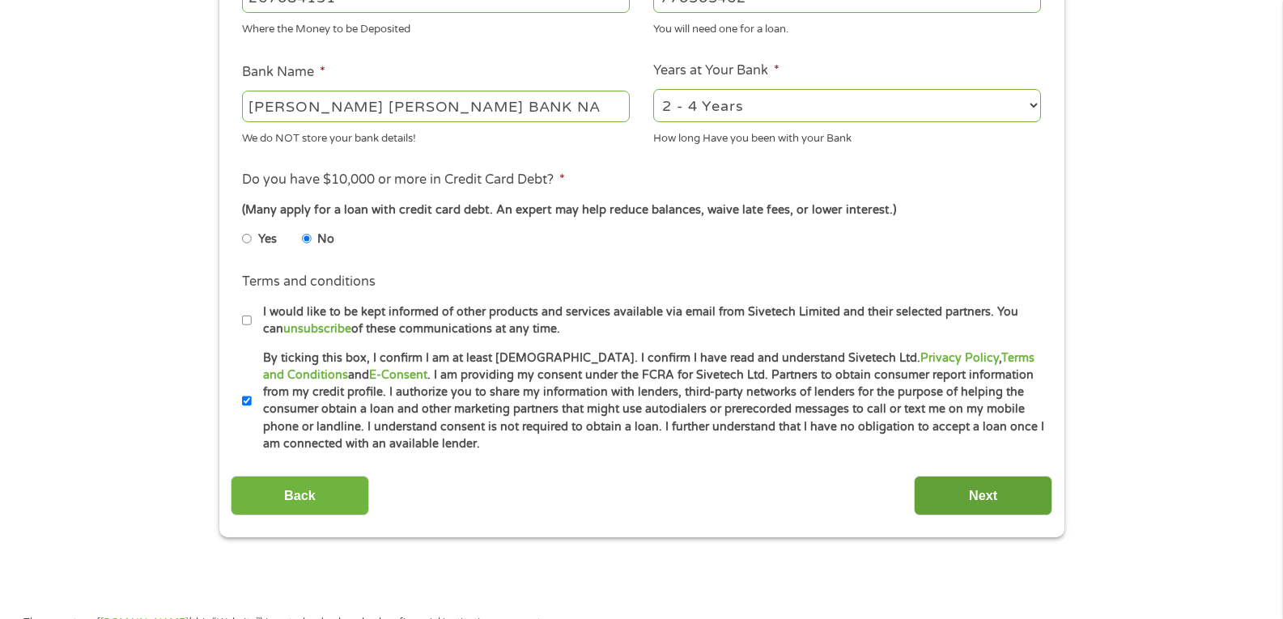
click at [974, 492] on input "Next" at bounding box center [983, 496] width 138 height 40
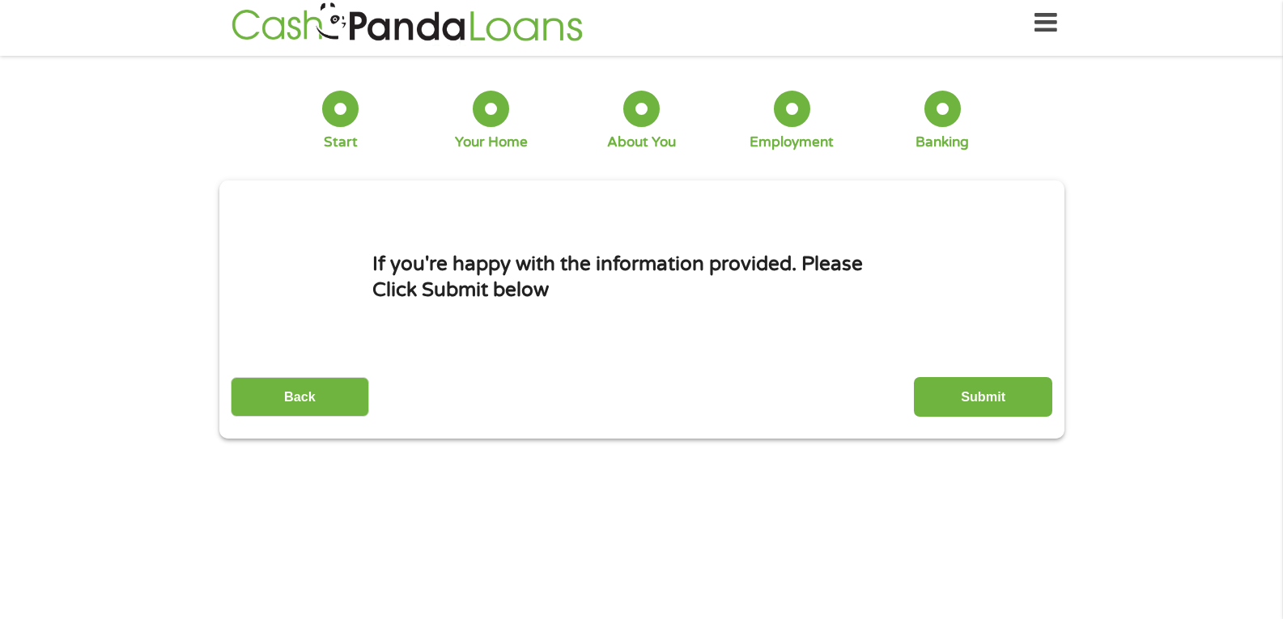
scroll to position [0, 0]
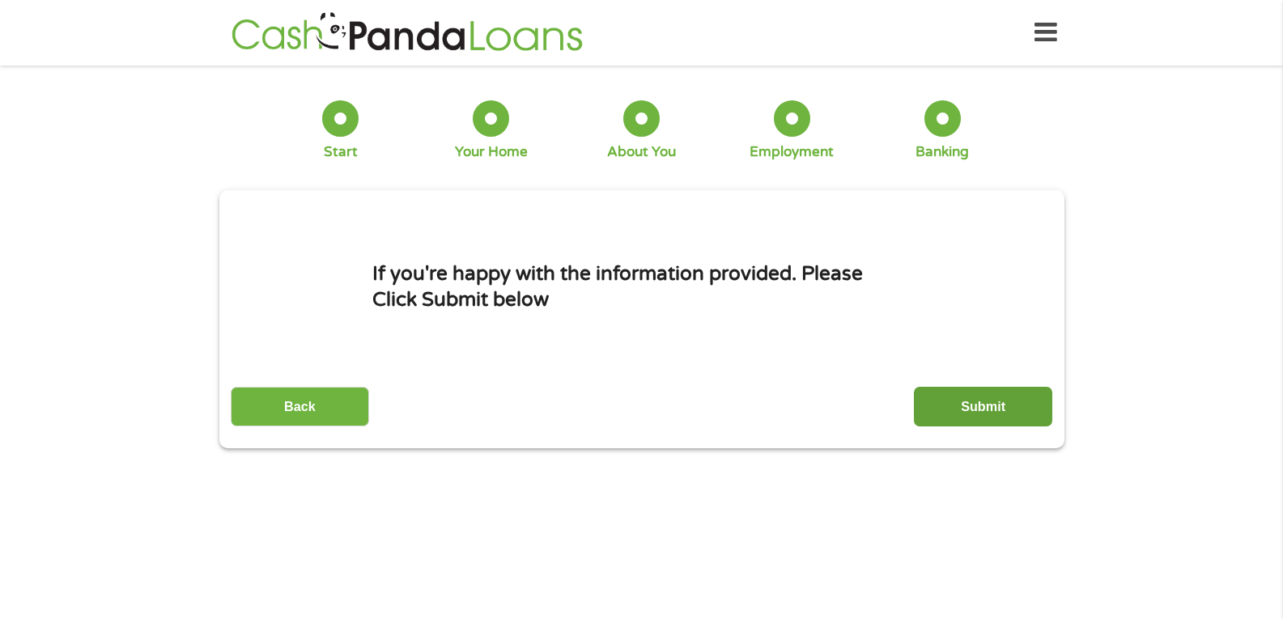
click at [976, 408] on input "Submit" at bounding box center [983, 407] width 138 height 40
